Goal: Information Seeking & Learning: Learn about a topic

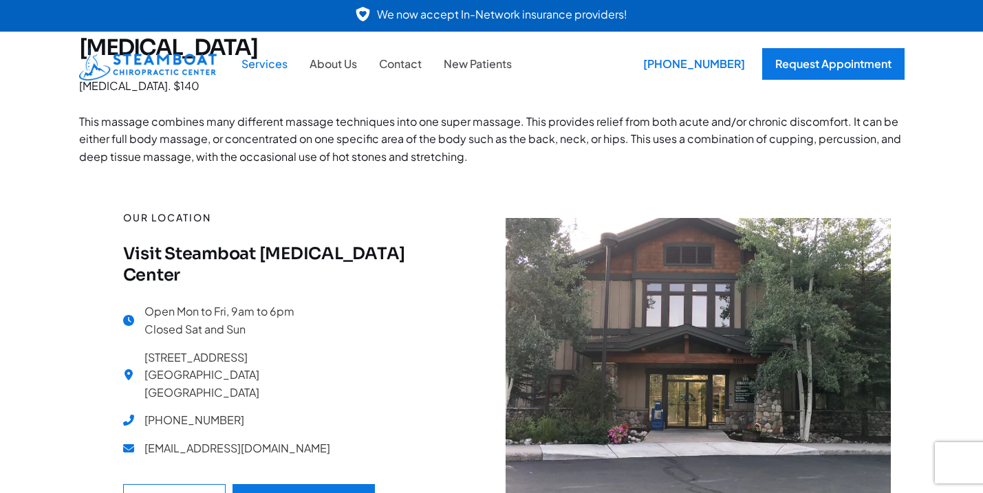
click at [273, 60] on link "Services" at bounding box center [264, 64] width 68 height 18
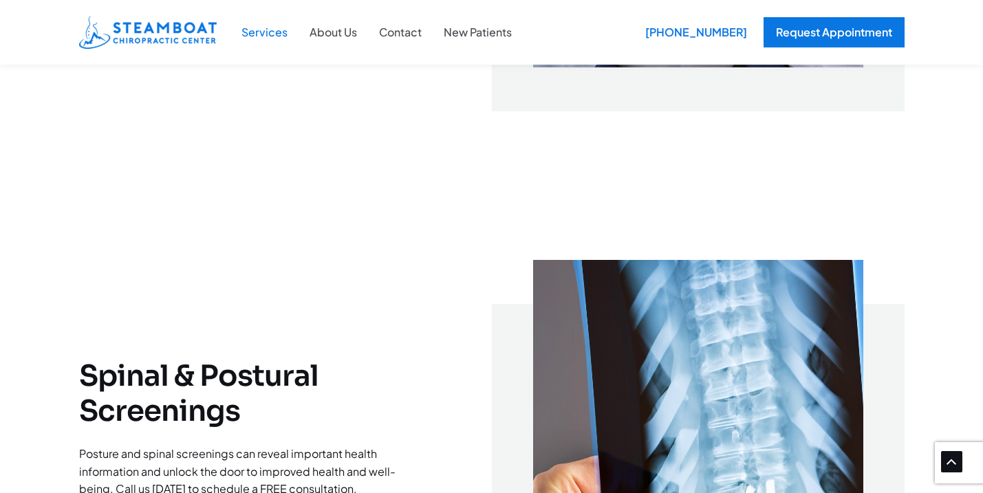
scroll to position [3466, 0]
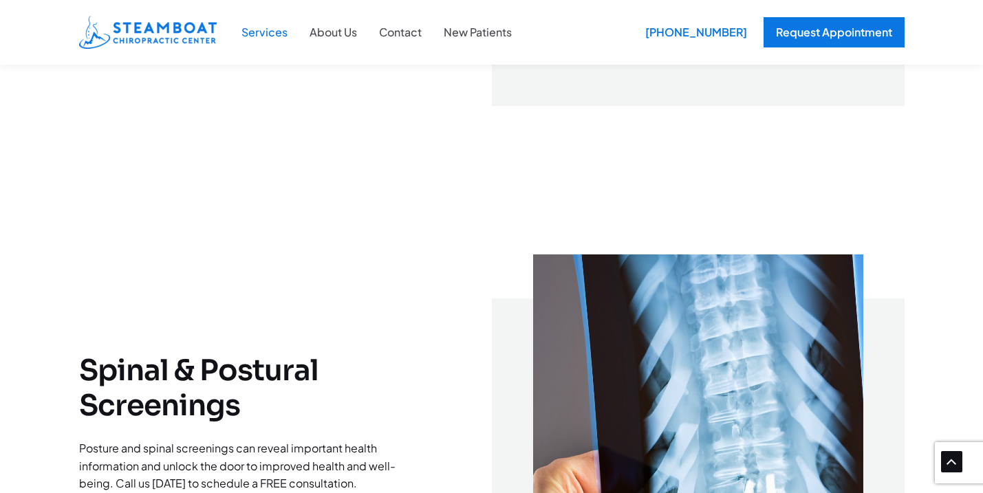
click at [200, 44] on div "Request Appointment" at bounding box center [149, 38] width 116 height 11
click at [241, 44] on div "Learn More" at bounding box center [269, 38] width 59 height 11
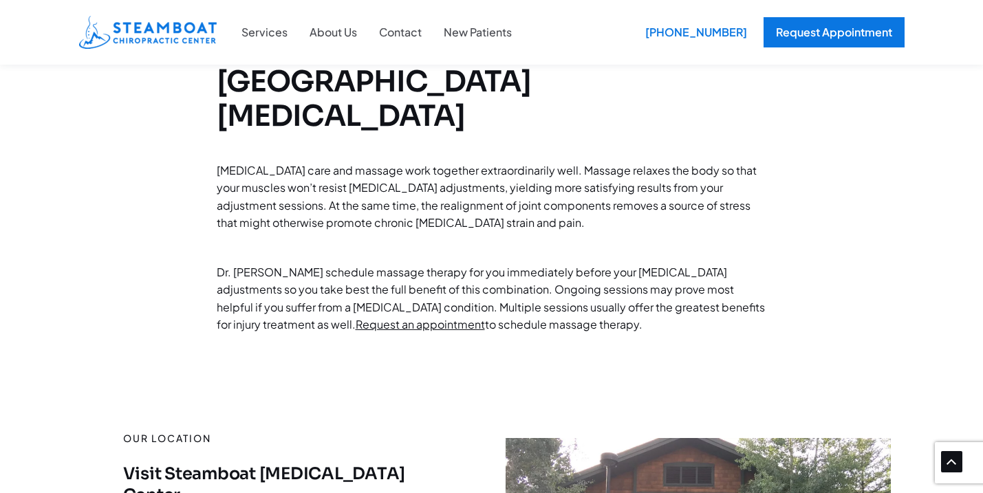
scroll to position [1437, 0]
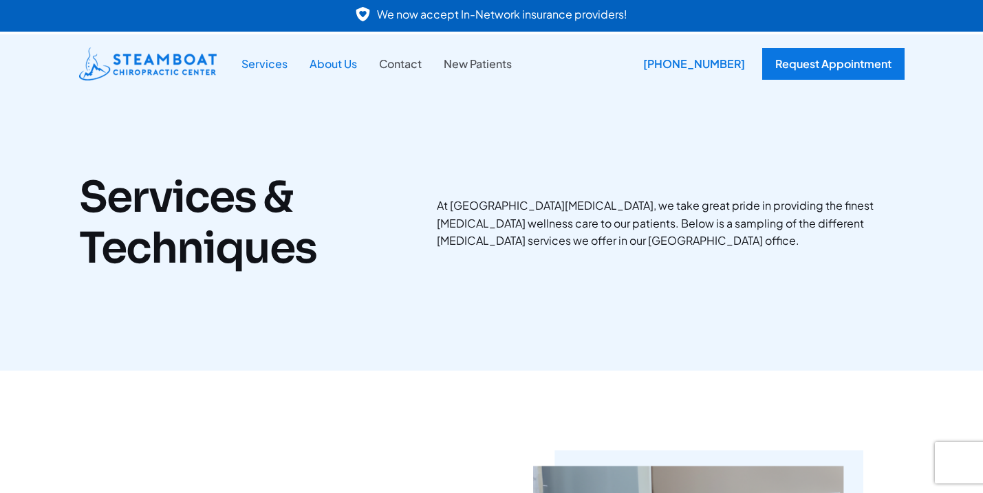
click at [339, 66] on link "About Us" at bounding box center [332, 64] width 69 height 18
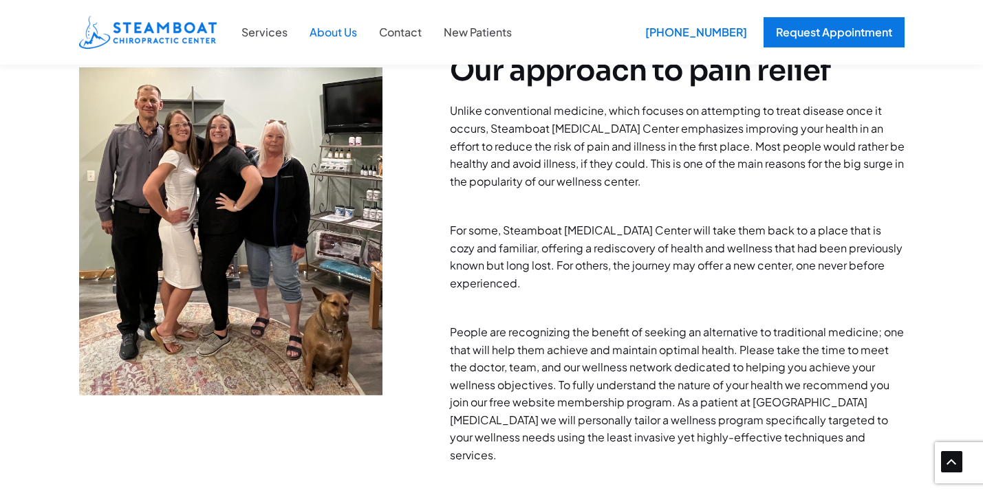
scroll to position [485, 0]
click at [217, 251] on img at bounding box center [230, 232] width 303 height 328
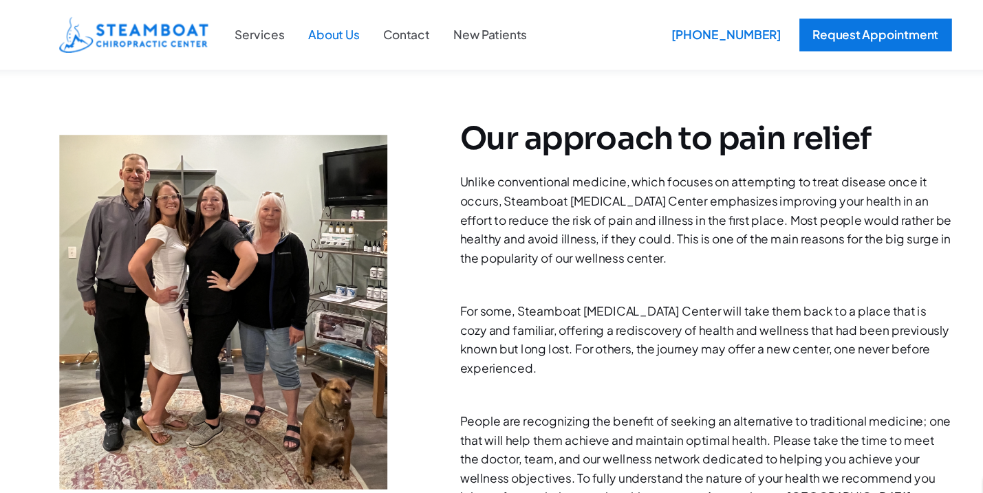
scroll to position [408, 0]
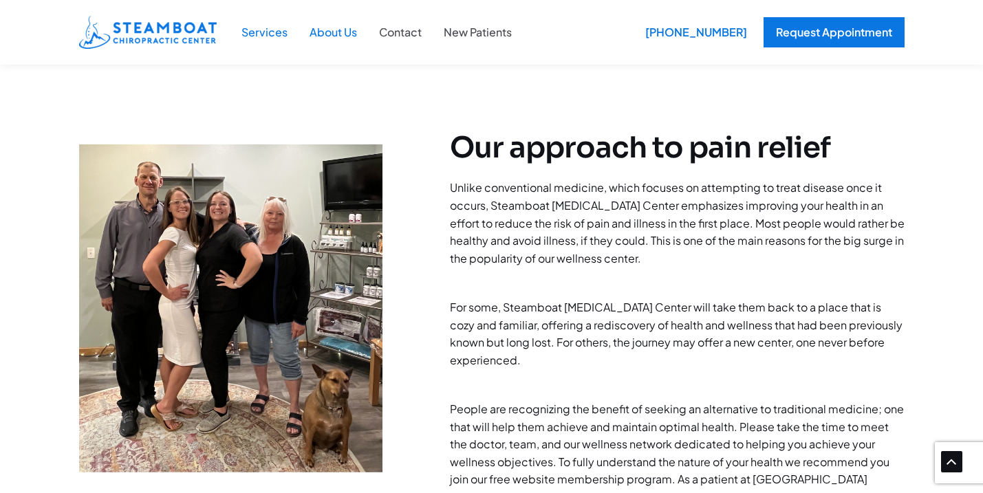
click at [268, 31] on link "Services" at bounding box center [264, 32] width 68 height 18
